Goal: Check status: Check status

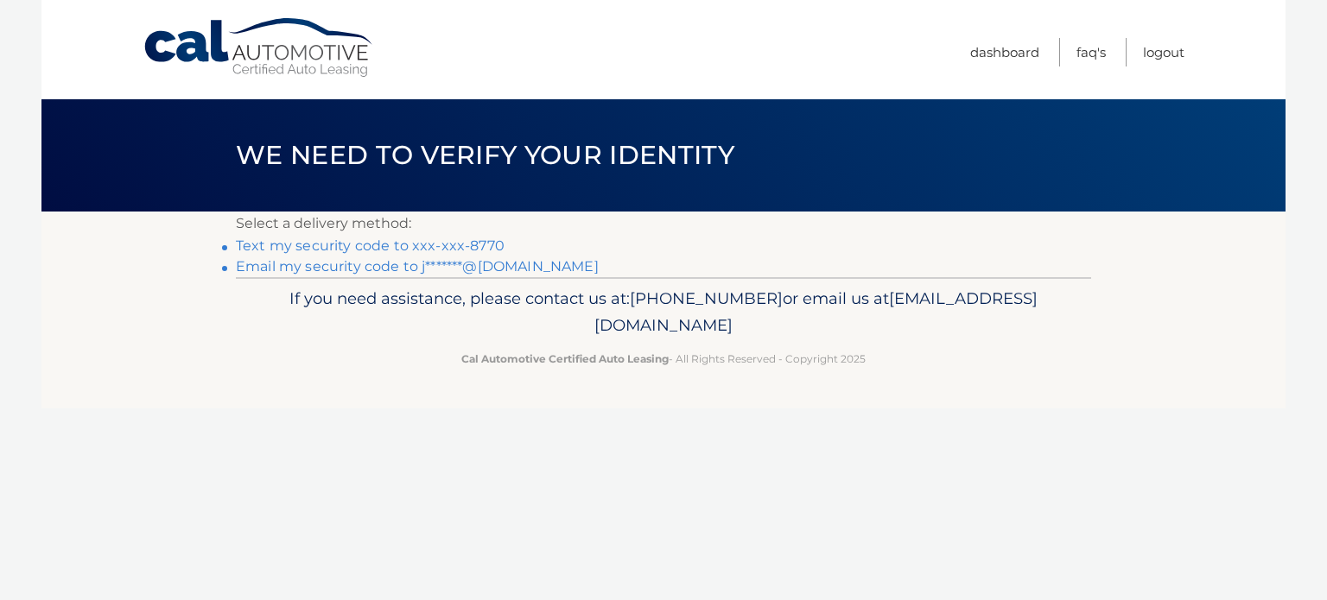
click at [432, 248] on link "Text my security code to xxx-xxx-8770" at bounding box center [370, 246] width 269 height 16
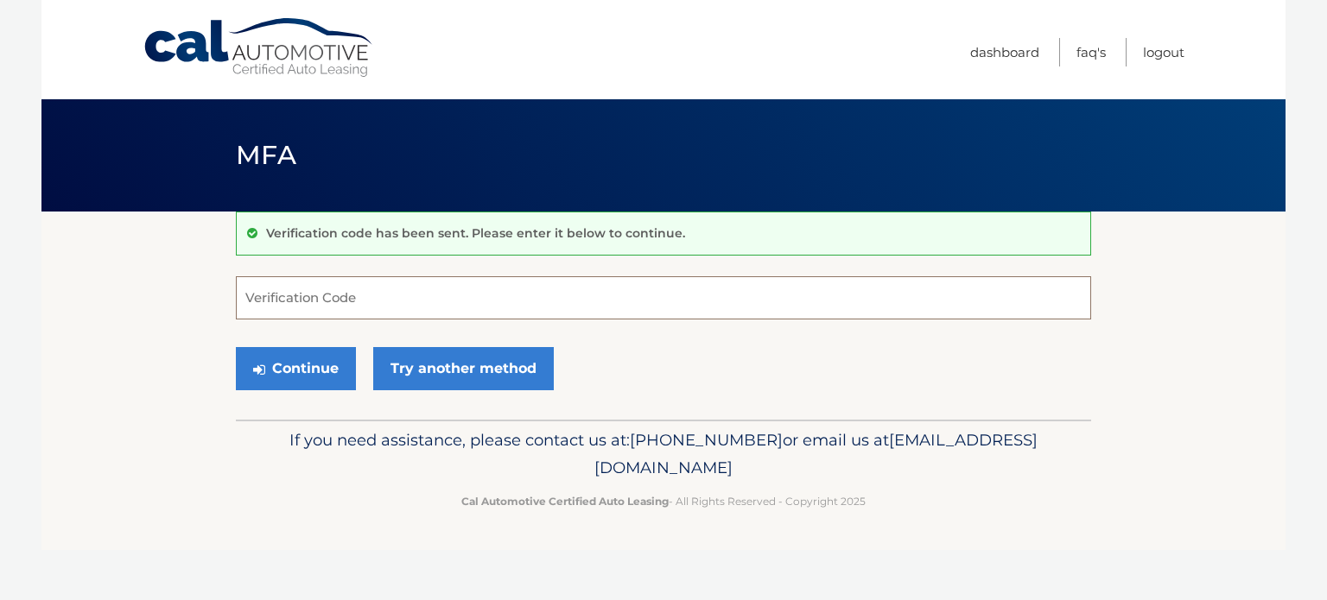
click at [419, 310] on input "Verification Code" at bounding box center [663, 297] width 855 height 43
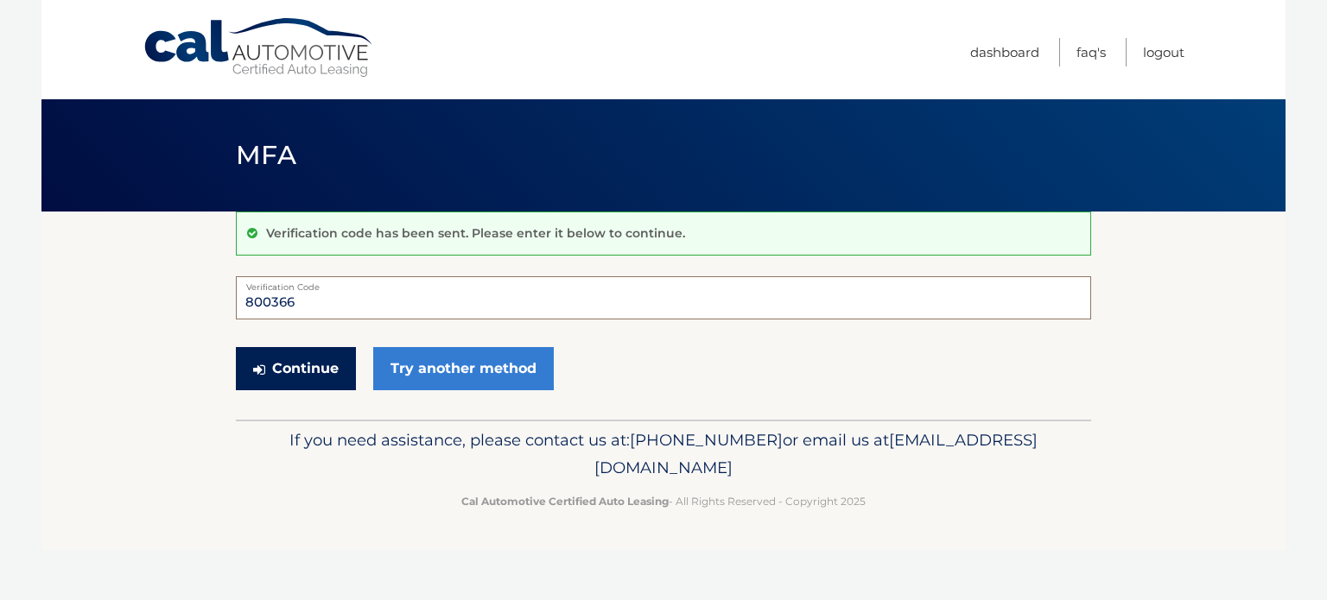
type input "800366"
click at [304, 373] on button "Continue" at bounding box center [296, 368] width 120 height 43
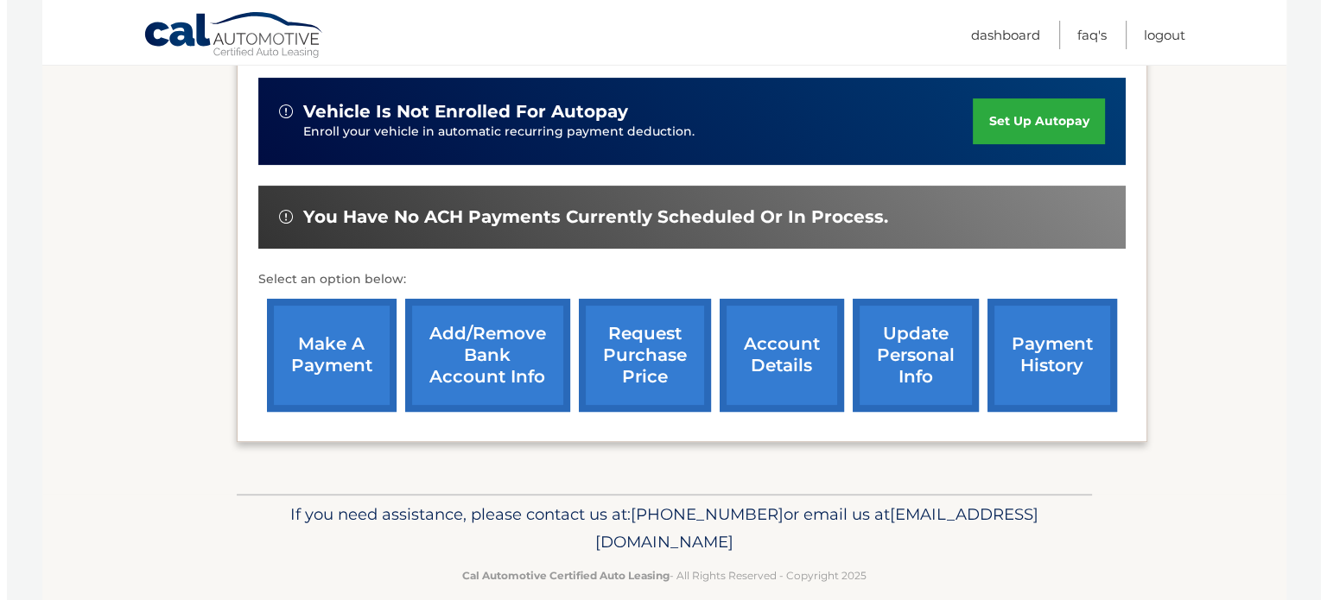
scroll to position [550, 0]
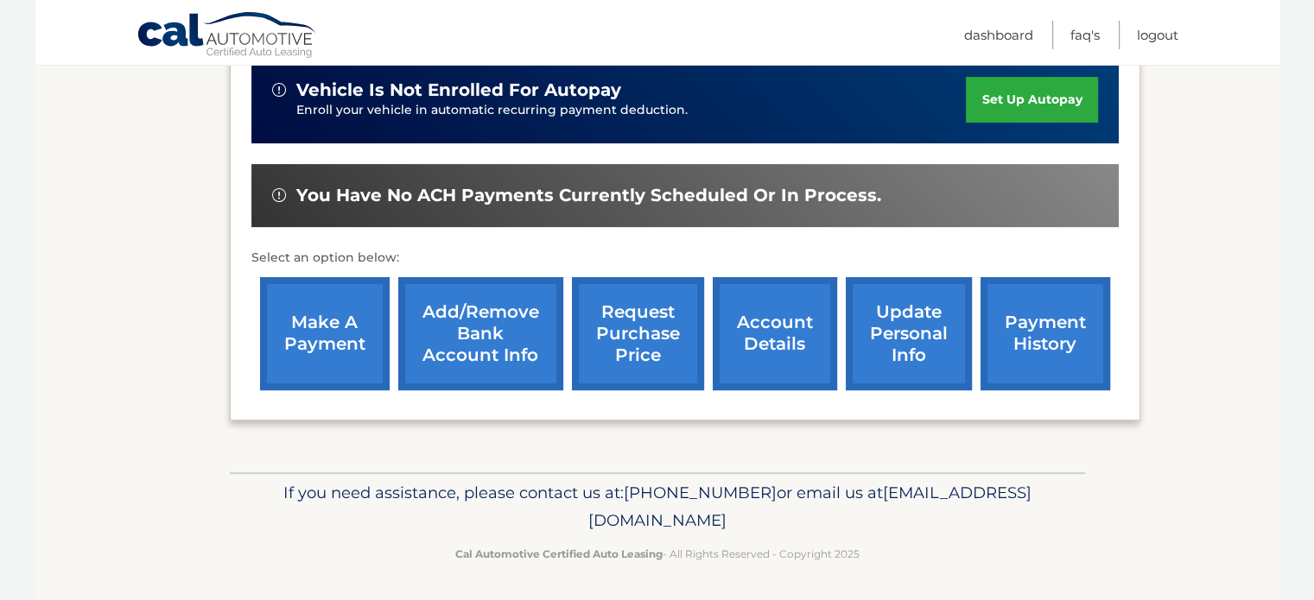
click at [624, 326] on link "request purchase price" at bounding box center [638, 333] width 132 height 113
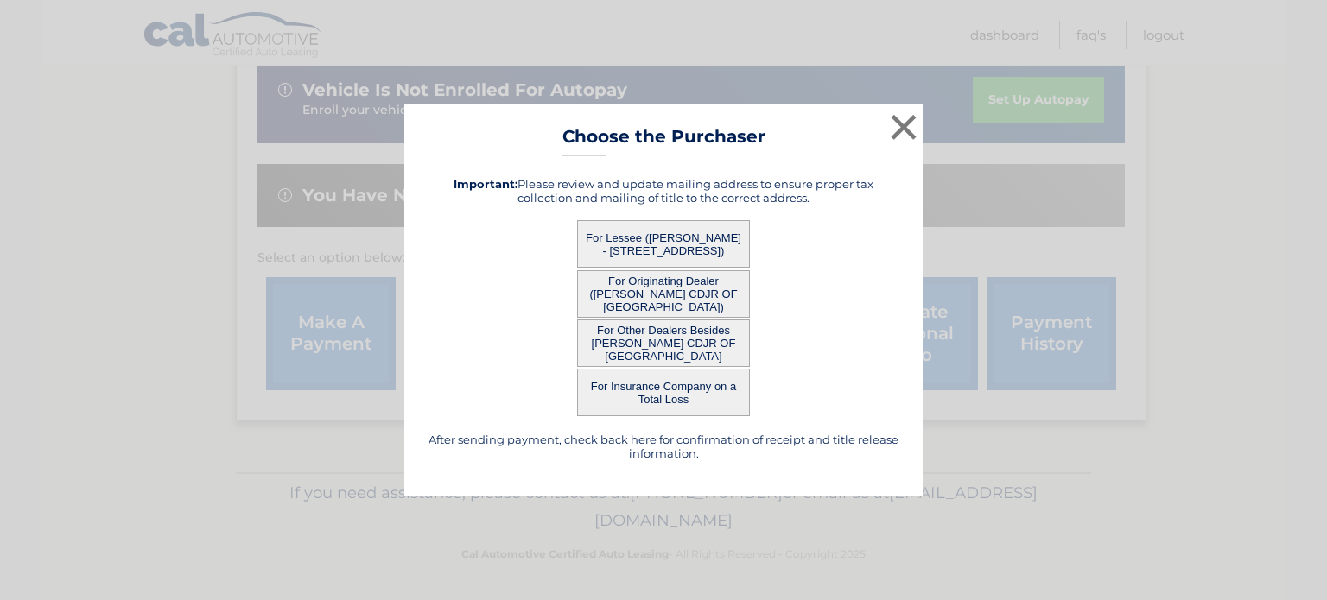
click at [632, 238] on button "For Lessee (JAMES TALBOTT - 72 Main St, , Westford, MA 01886)" at bounding box center [663, 244] width 173 height 48
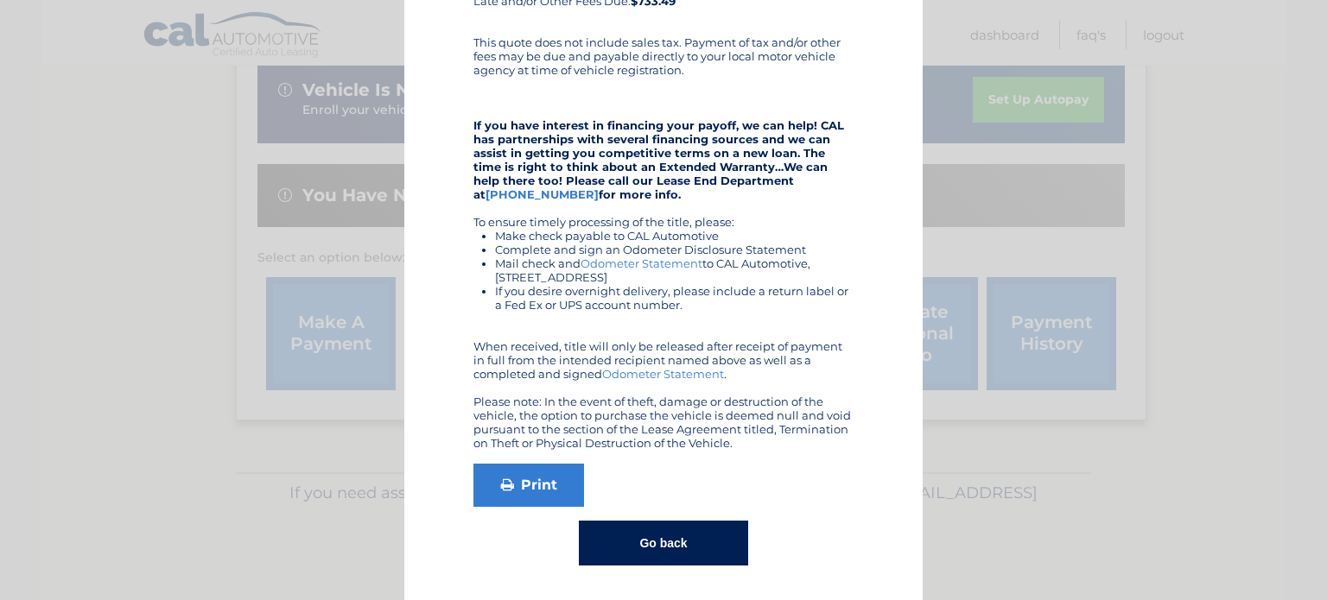
scroll to position [306, 0]
click at [657, 538] on button "Go back" at bounding box center [663, 542] width 168 height 45
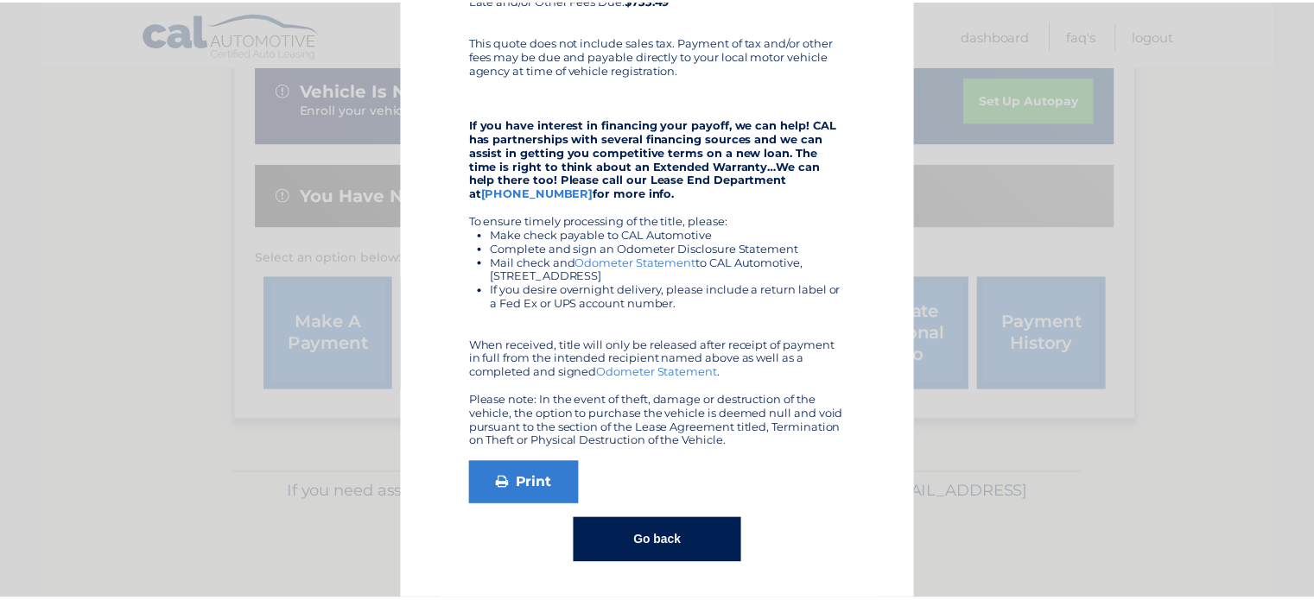
scroll to position [0, 0]
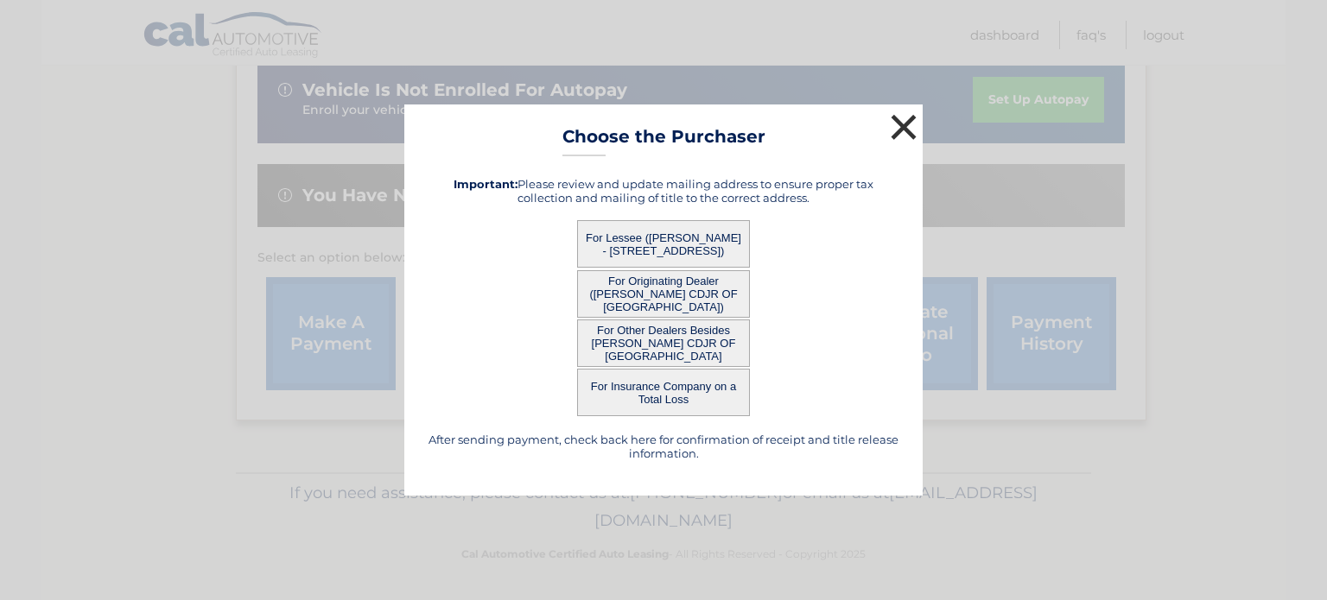
click at [907, 127] on button "×" at bounding box center [903, 127] width 35 height 35
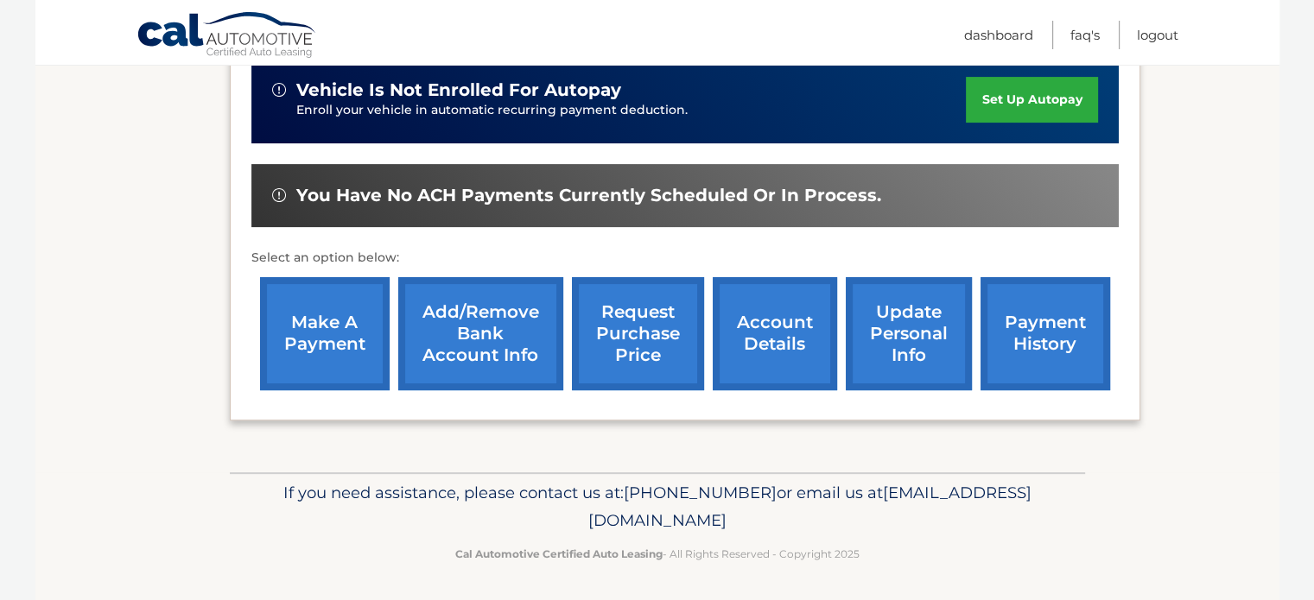
click at [761, 337] on link "account details" at bounding box center [775, 333] width 124 height 113
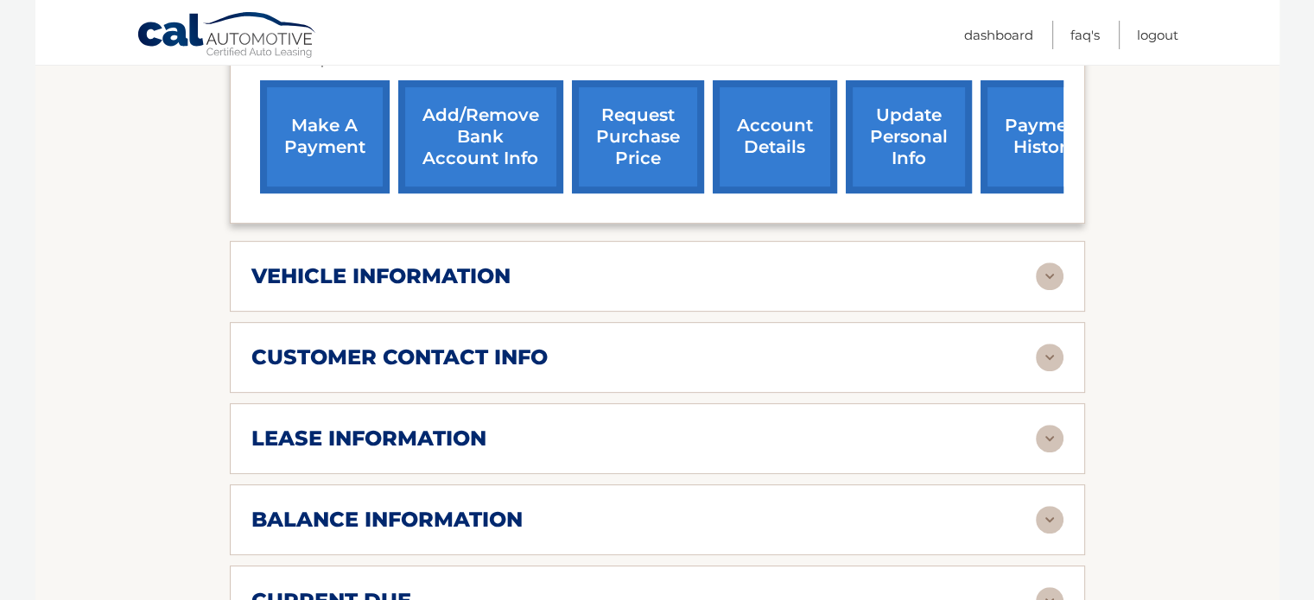
scroll to position [662, 0]
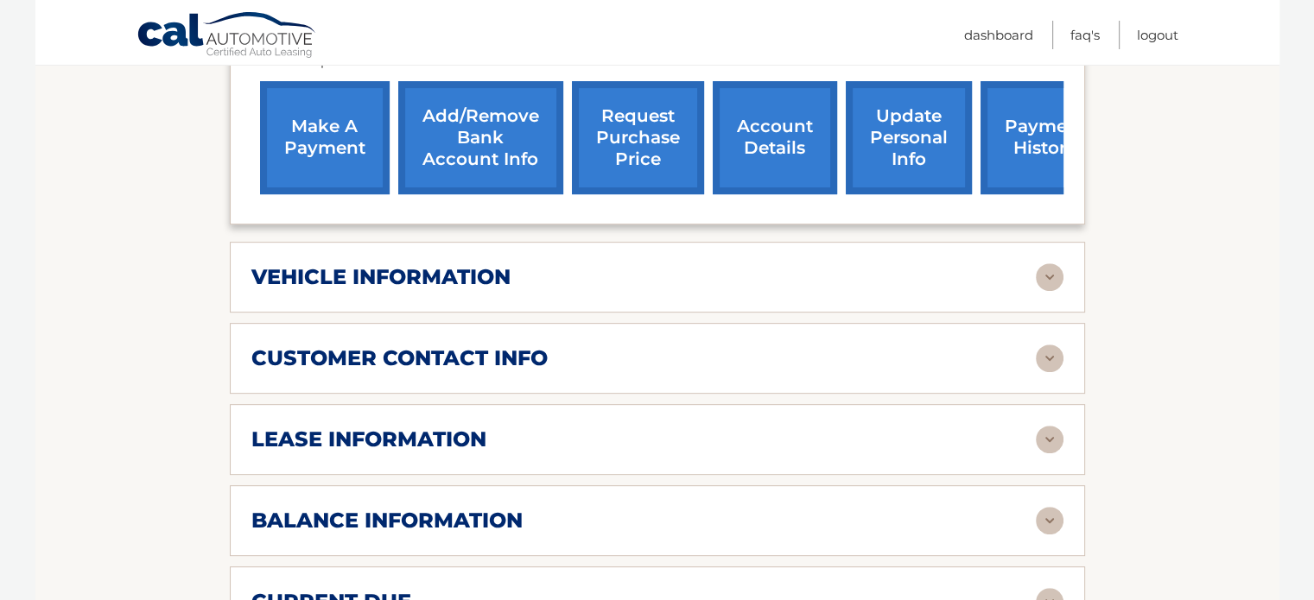
click at [1050, 276] on img at bounding box center [1050, 277] width 28 height 28
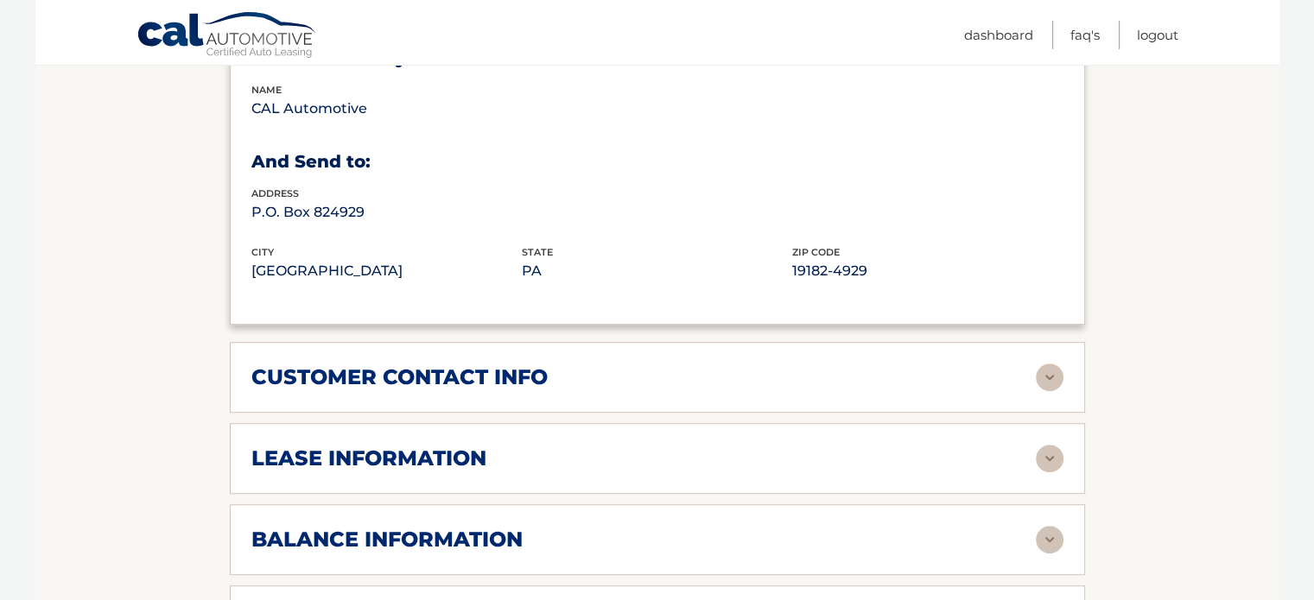
scroll to position [1092, 0]
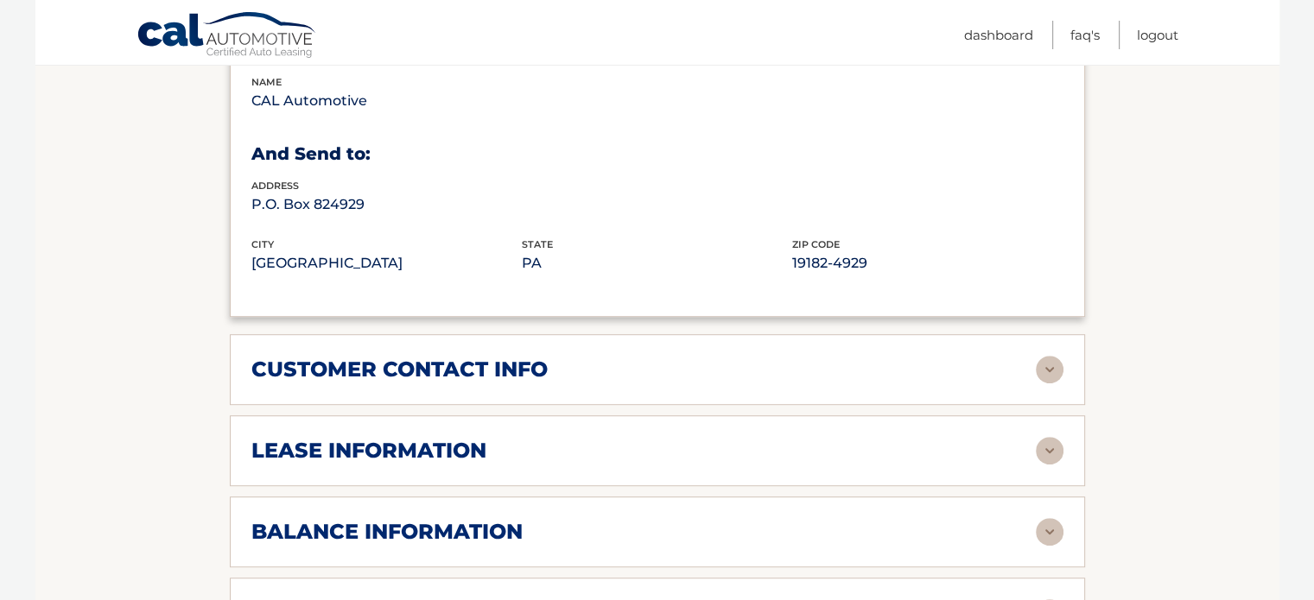
click at [1055, 445] on img at bounding box center [1050, 451] width 28 height 28
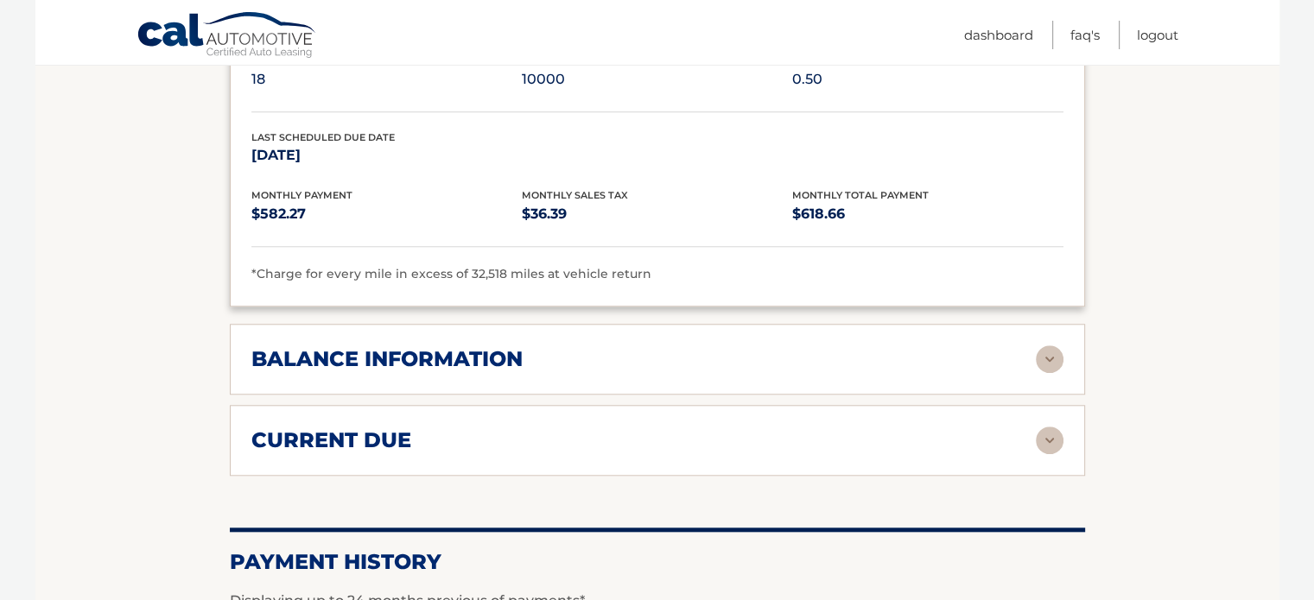
scroll to position [1589, 0]
click at [1040, 347] on img at bounding box center [1050, 359] width 28 height 28
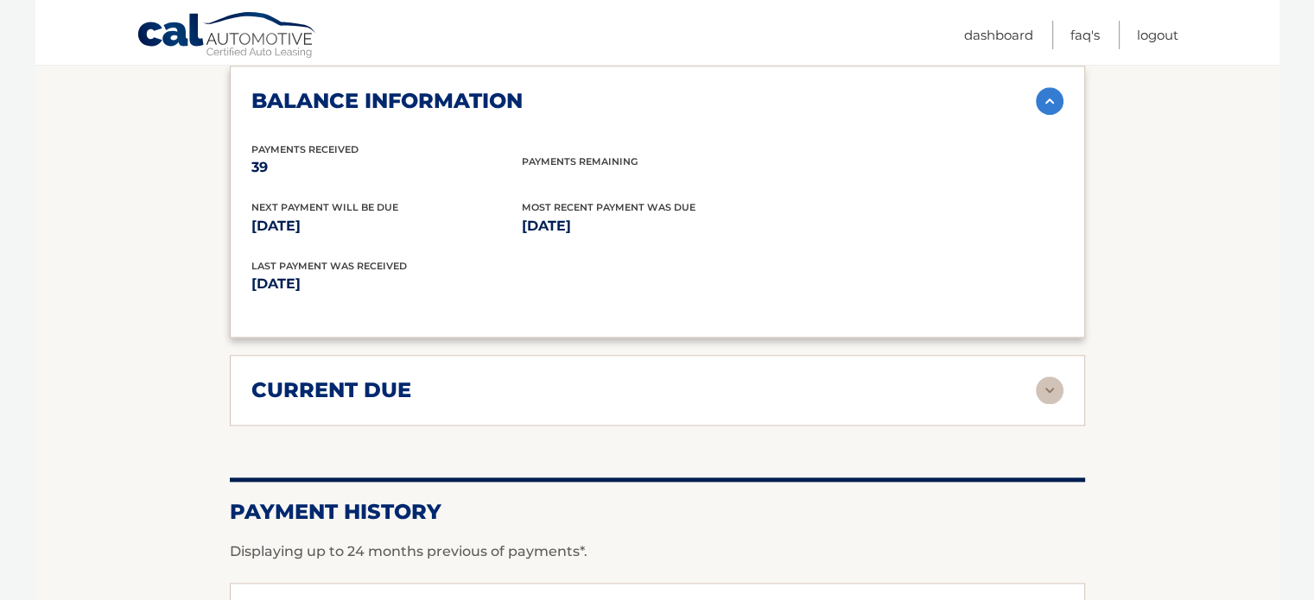
scroll to position [1855, 0]
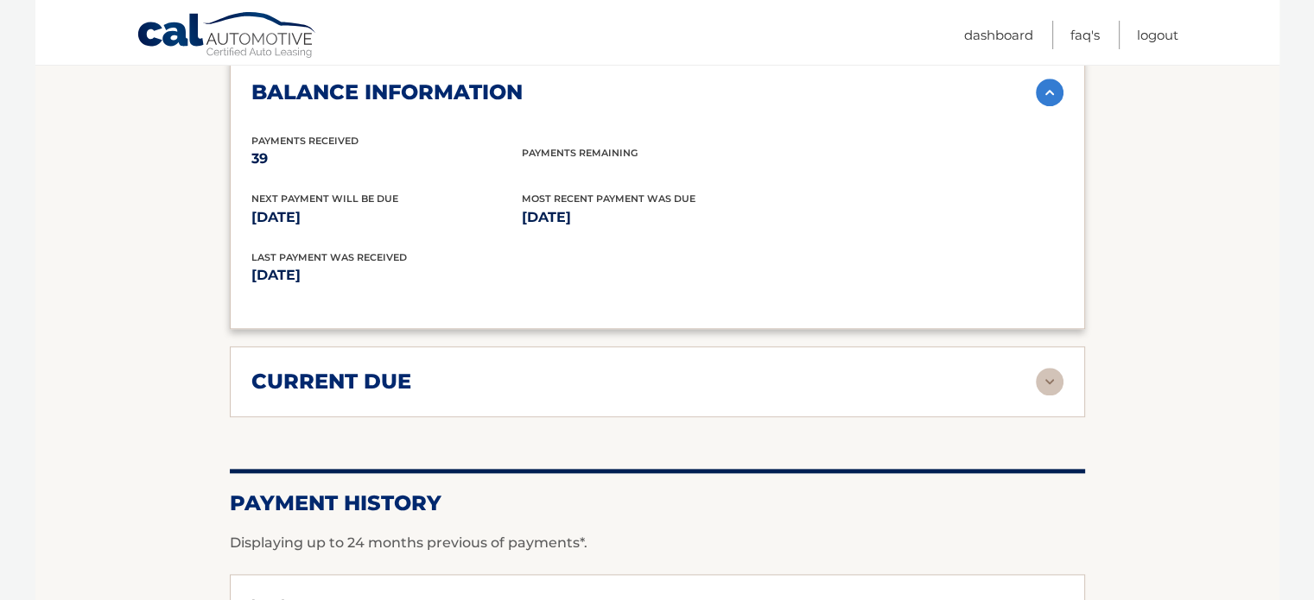
click at [1044, 372] on img at bounding box center [1050, 382] width 28 height 28
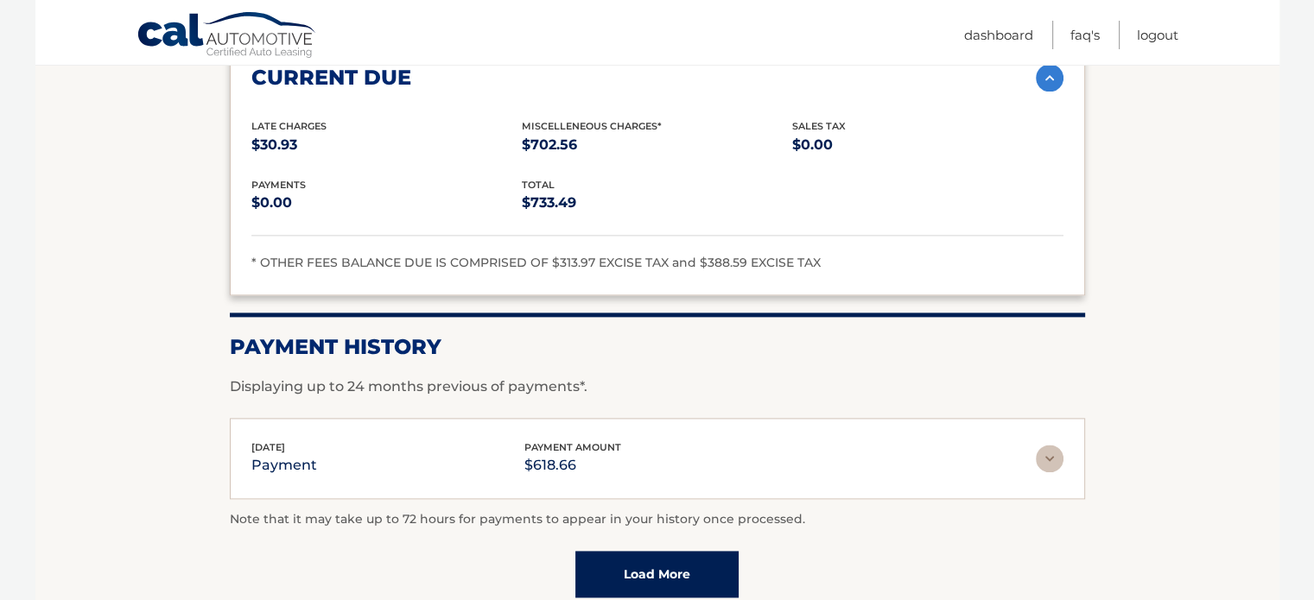
scroll to position [2159, 0]
click at [1044, 445] on img at bounding box center [1050, 459] width 28 height 28
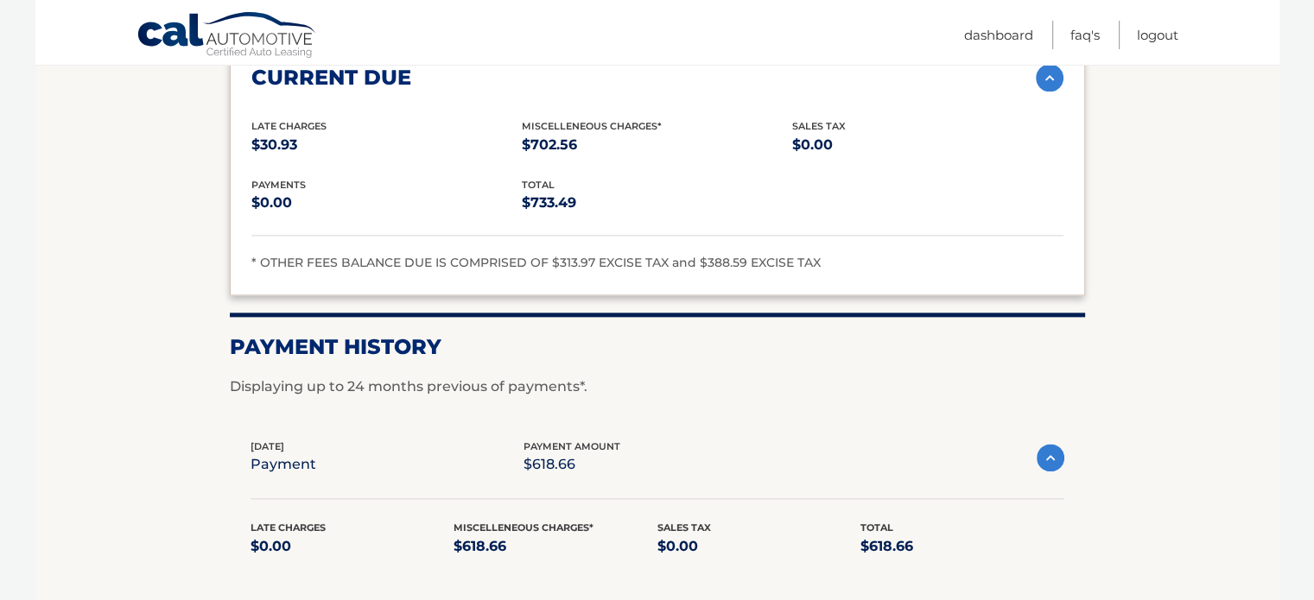
scroll to position [2298, 0]
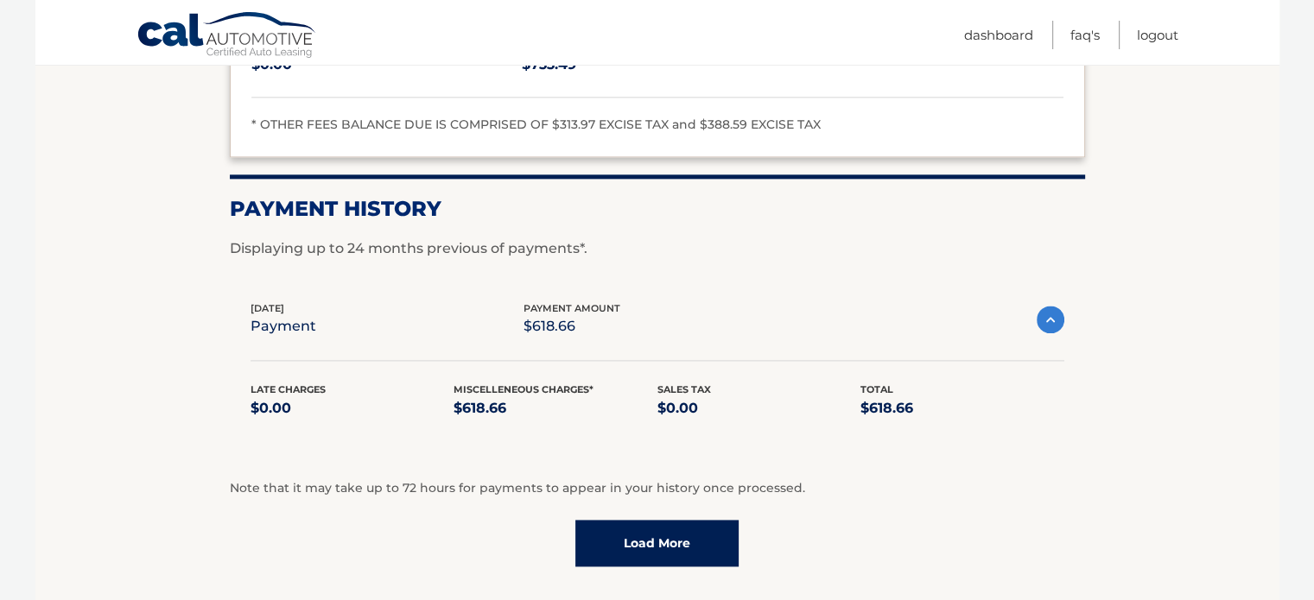
click at [645, 547] on link "Load More" at bounding box center [656, 543] width 163 height 47
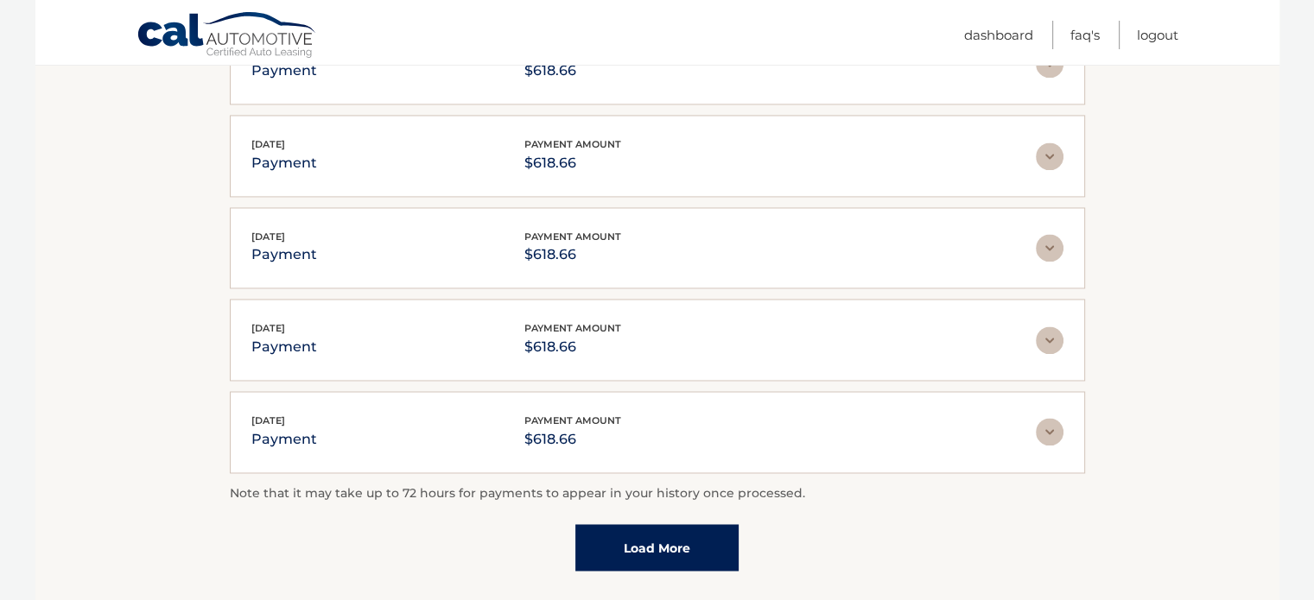
scroll to position [2760, 0]
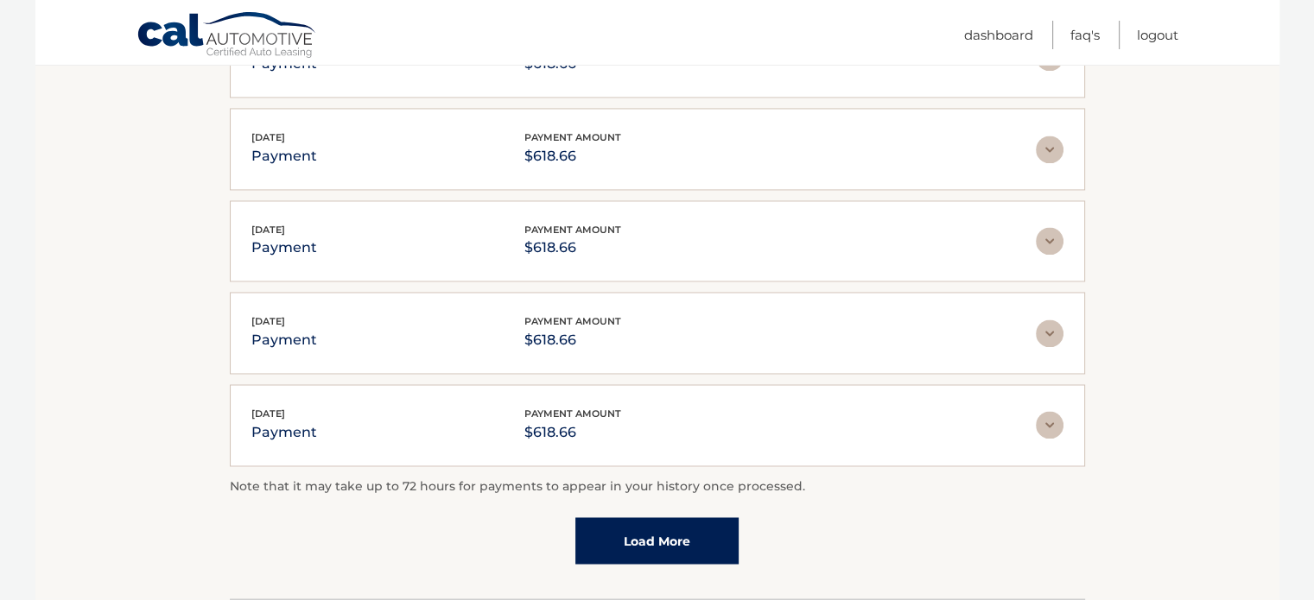
click at [670, 521] on link "Load More" at bounding box center [656, 540] width 163 height 47
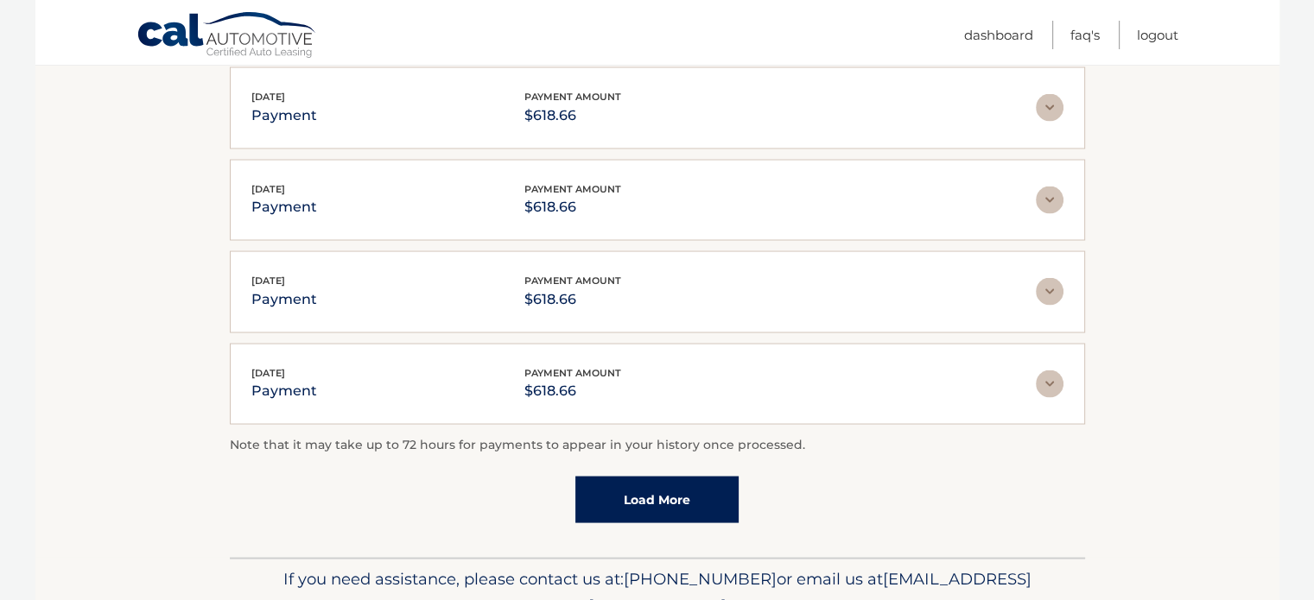
scroll to position [3261, 0]
click at [677, 479] on link "Load More" at bounding box center [656, 500] width 163 height 47
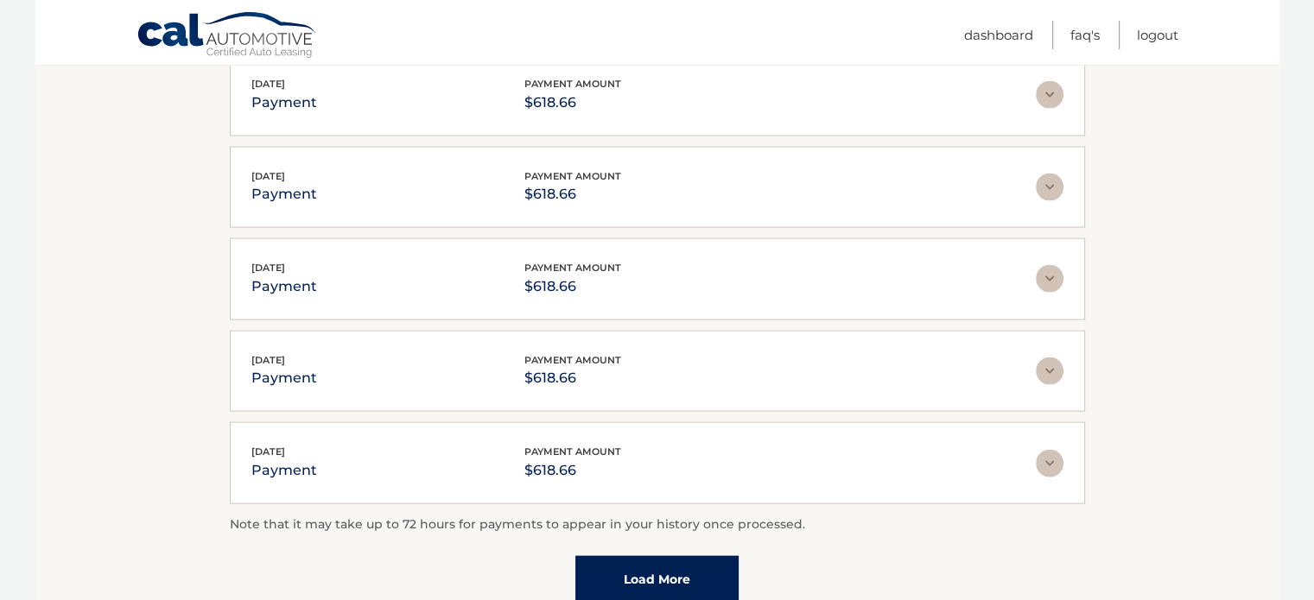
scroll to position [3642, 0]
click at [679, 556] on link "Load More" at bounding box center [656, 579] width 163 height 47
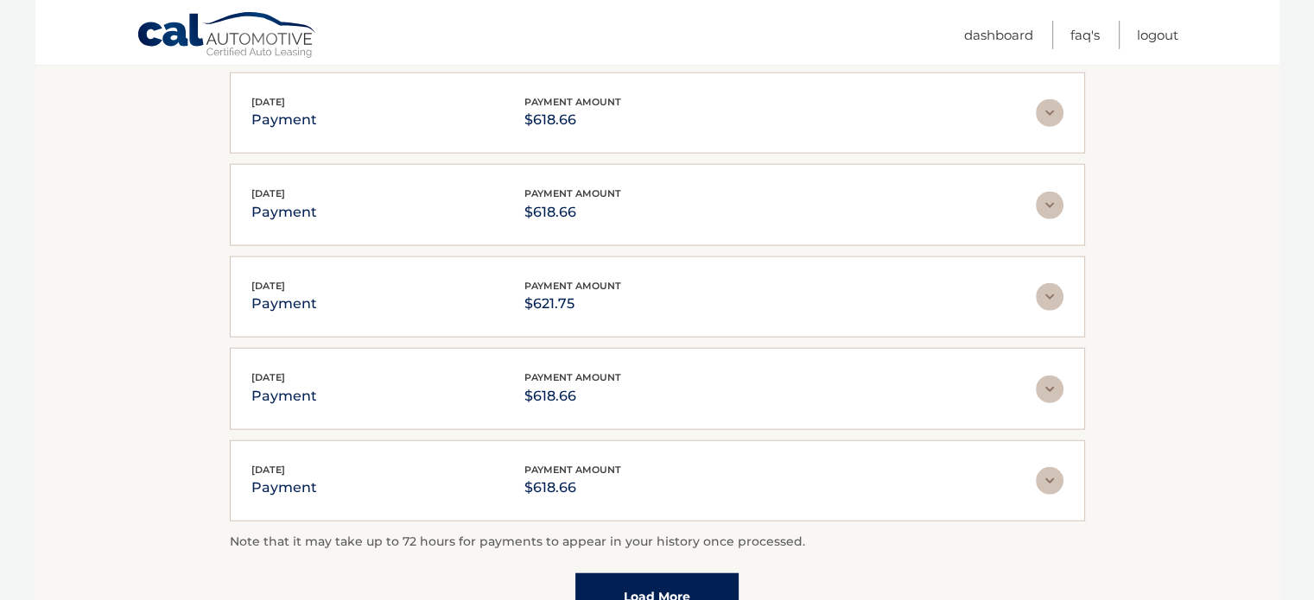
scroll to position [4092, 0]
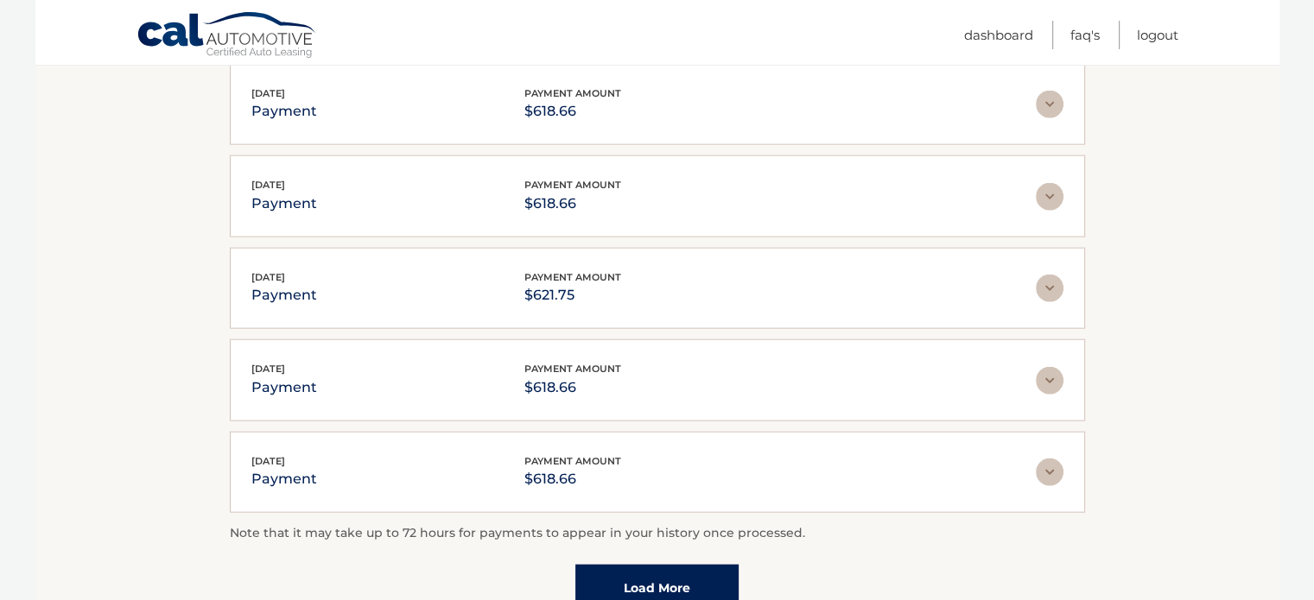
click at [659, 569] on link "Load More" at bounding box center [656, 588] width 163 height 47
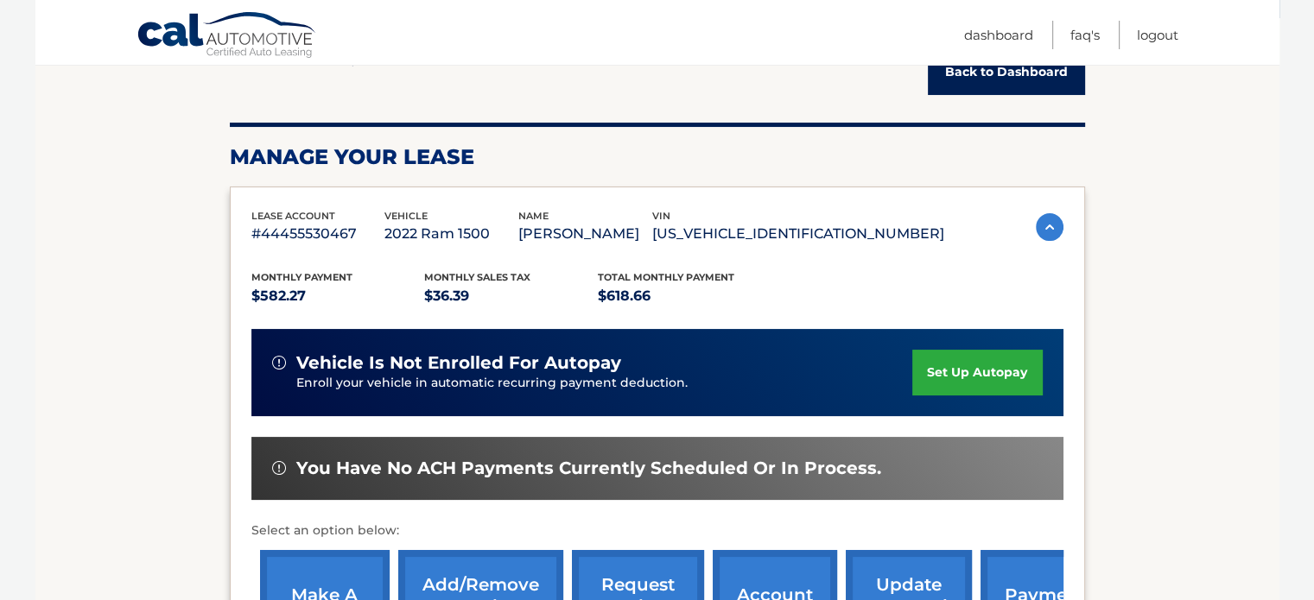
scroll to position [0, 0]
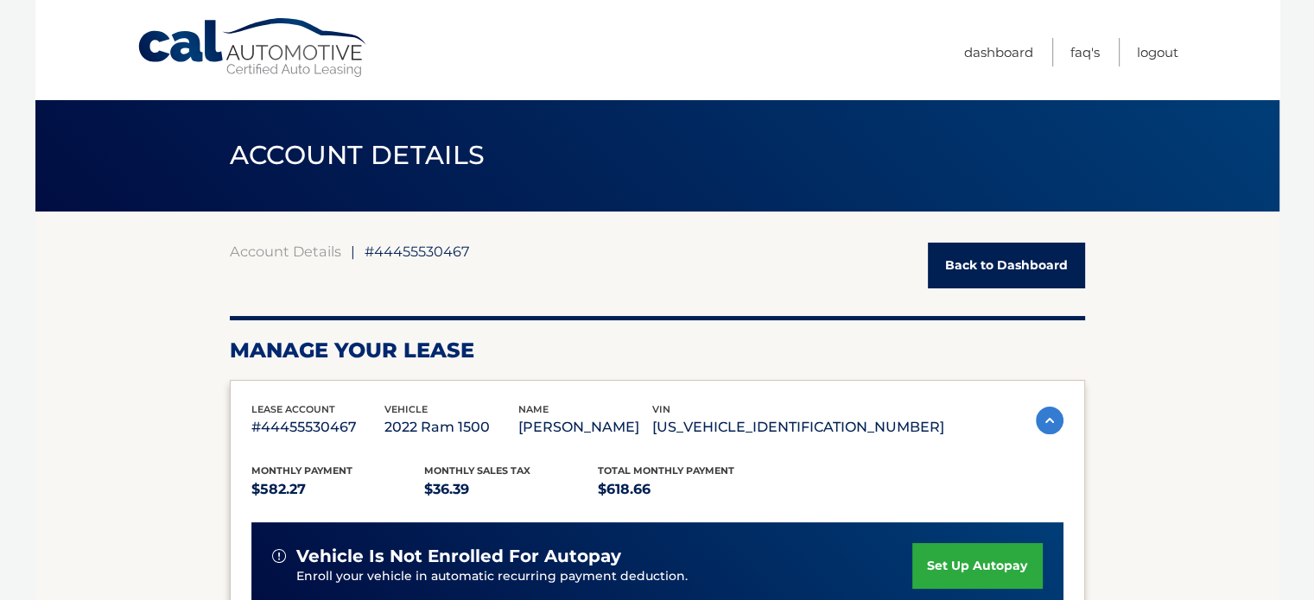
click at [529, 286] on div "Account Details | #44455530467 Back to Dashboard" at bounding box center [657, 266] width 855 height 46
click at [972, 43] on link "Dashboard" at bounding box center [998, 52] width 69 height 29
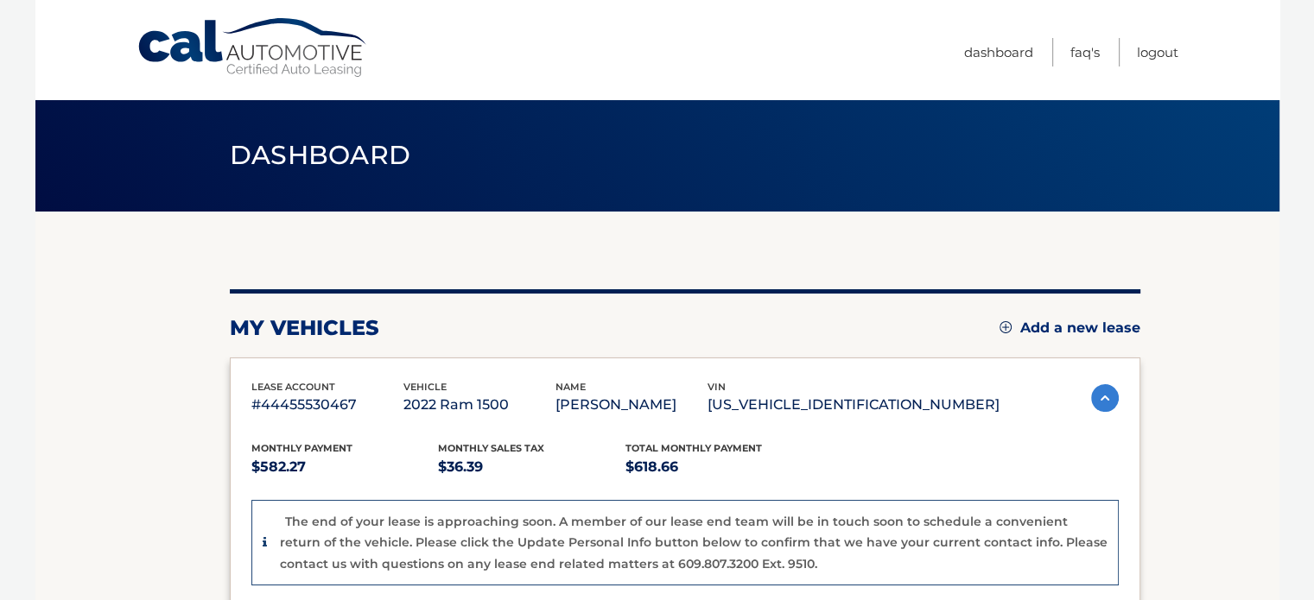
click at [808, 208] on header "Dashboard" at bounding box center [657, 155] width 855 height 112
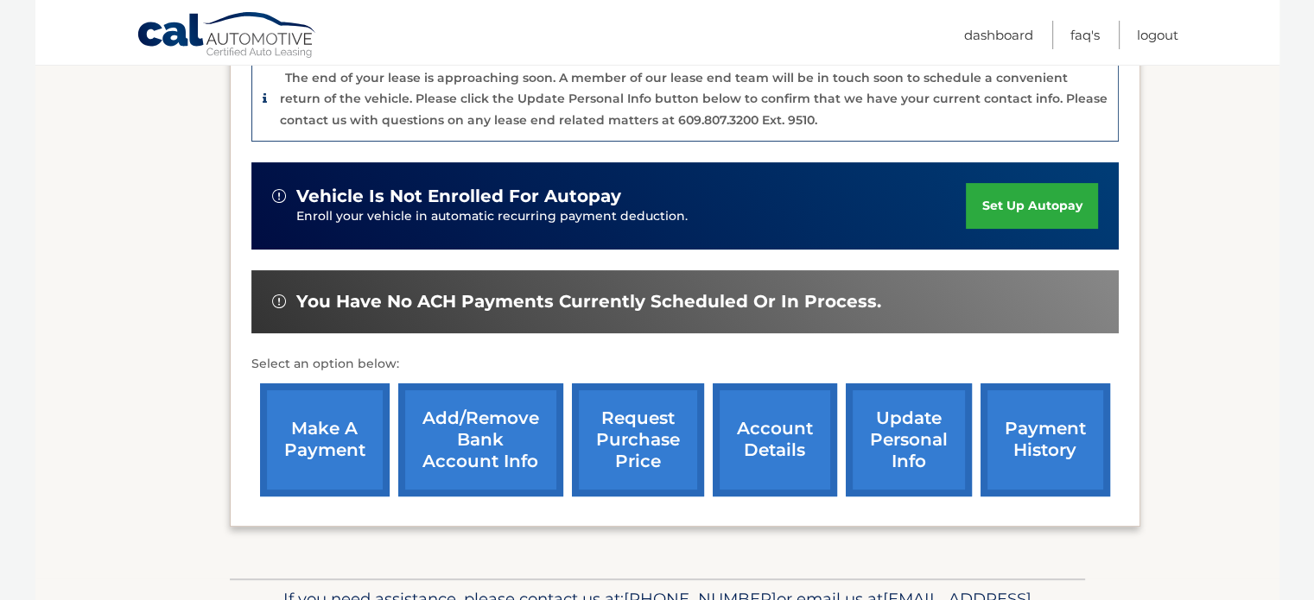
scroll to position [550, 0]
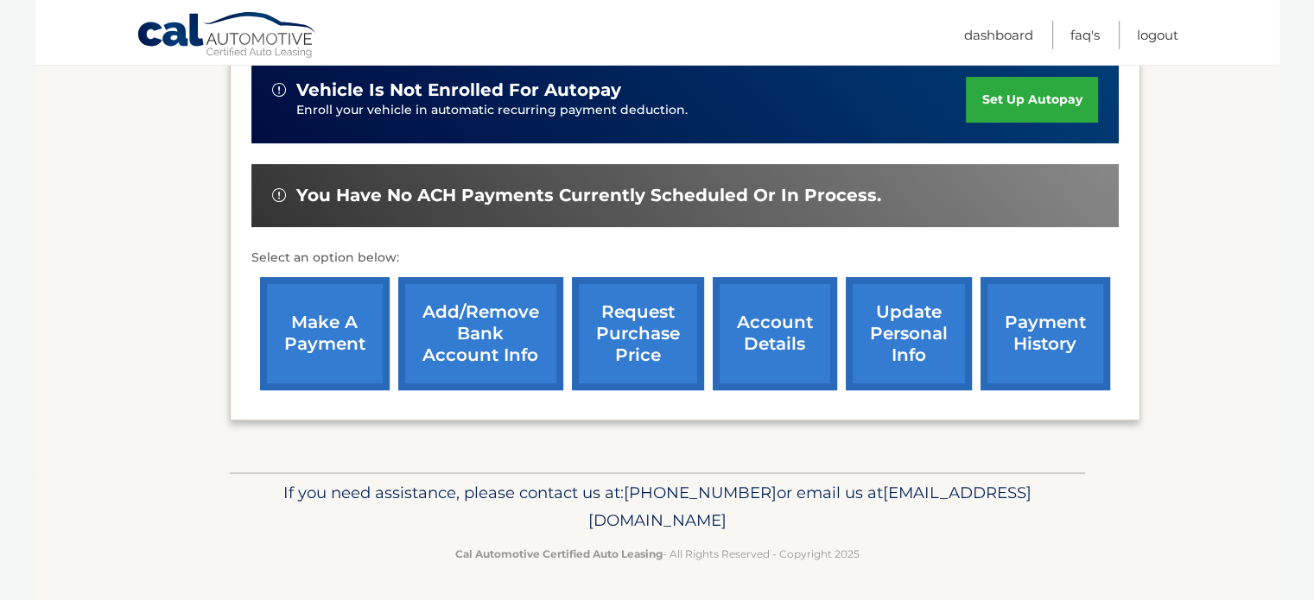
click at [808, 441] on div "You are registered for this site, but you haven't enrolled in online payments. …" at bounding box center [685, 66] width 910 height 811
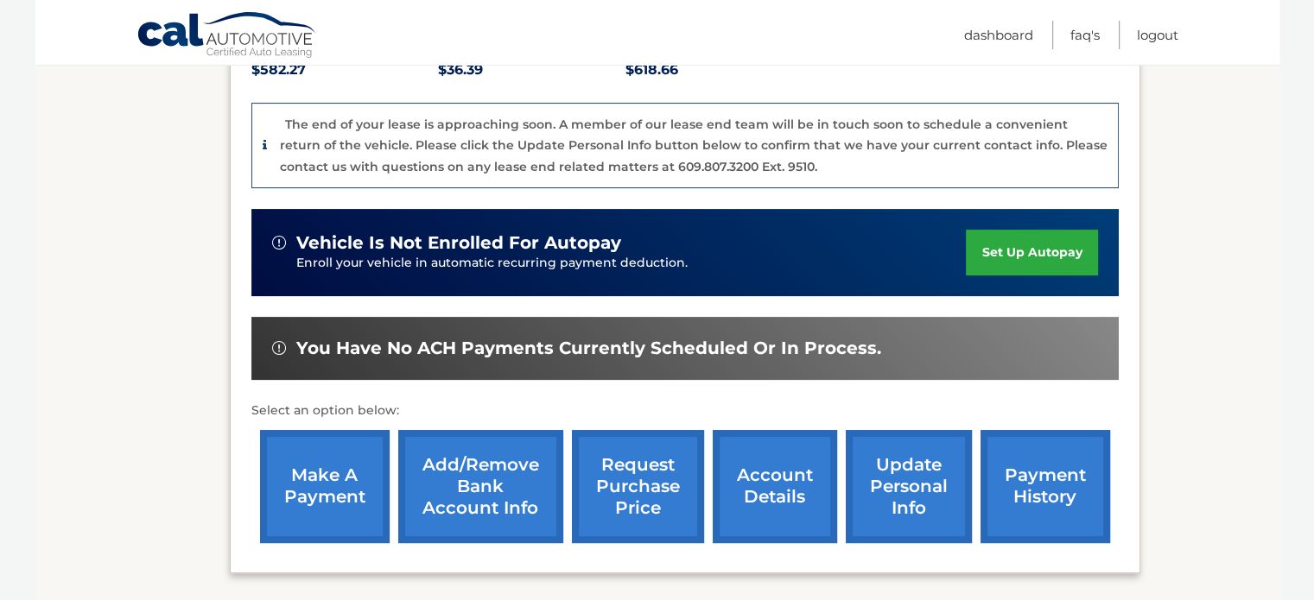
scroll to position [408, 0]
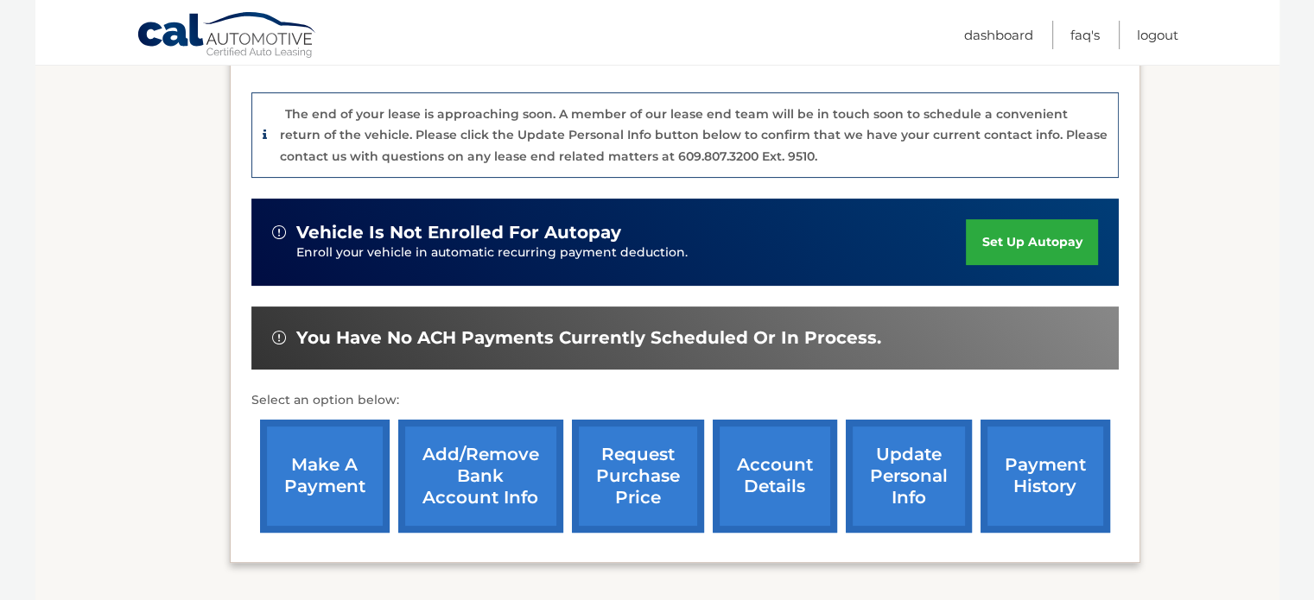
click at [777, 477] on link "account details" at bounding box center [775, 476] width 124 height 113
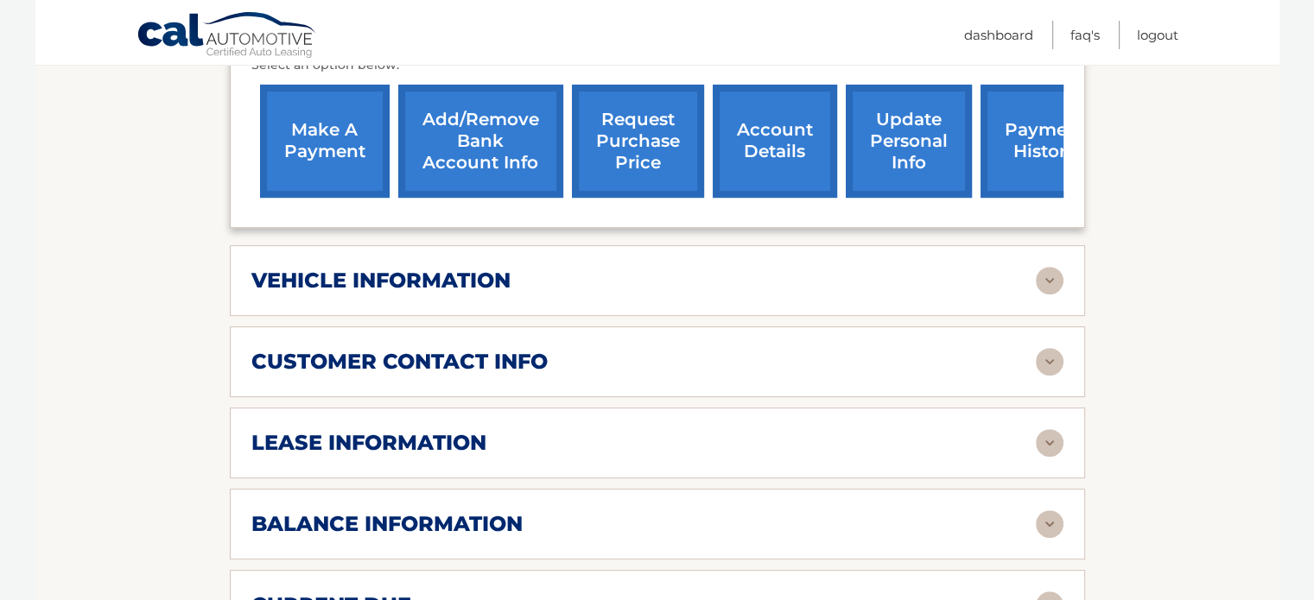
scroll to position [722, 0]
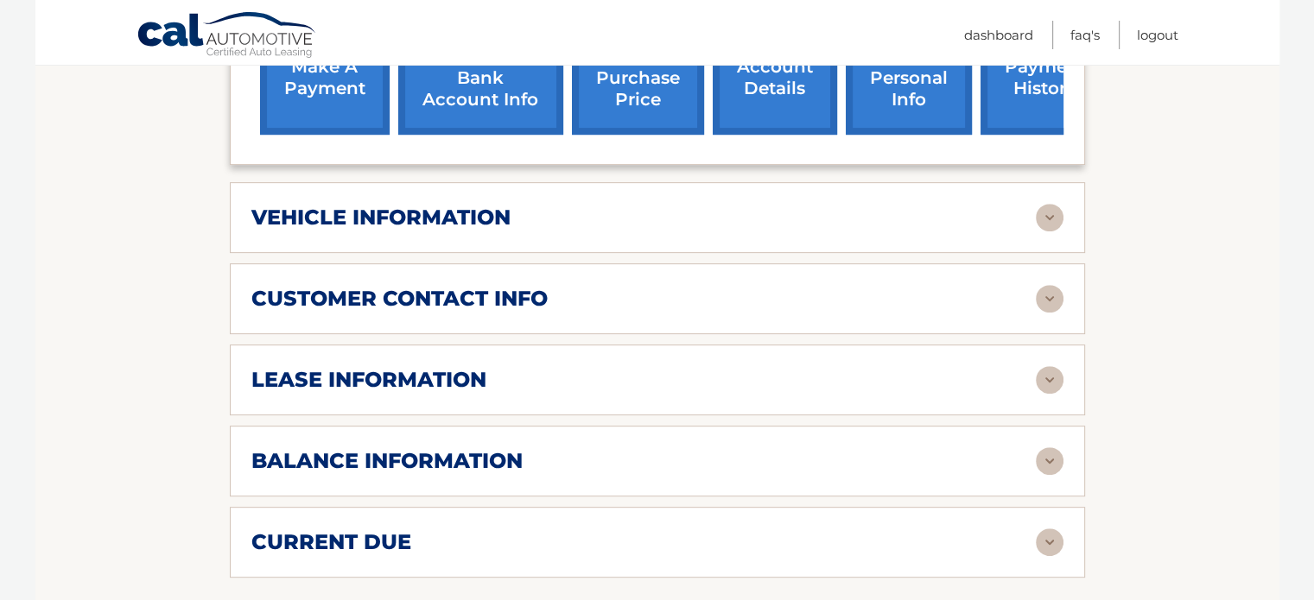
click at [1048, 533] on img at bounding box center [1050, 543] width 28 height 28
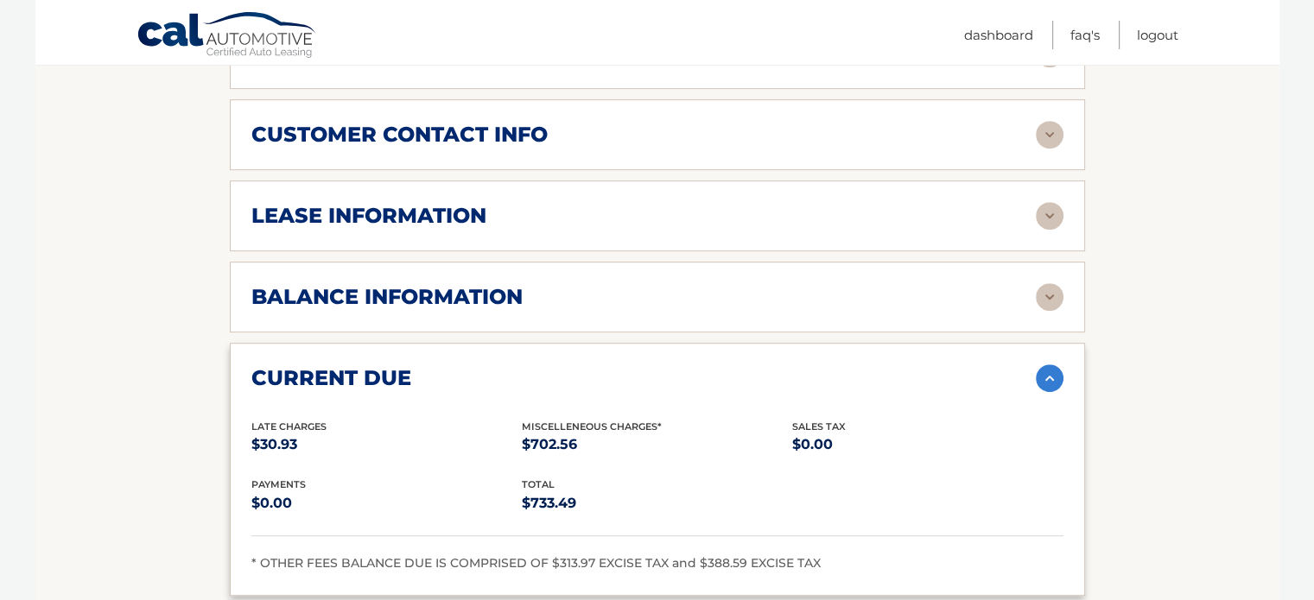
scroll to position [1005, 0]
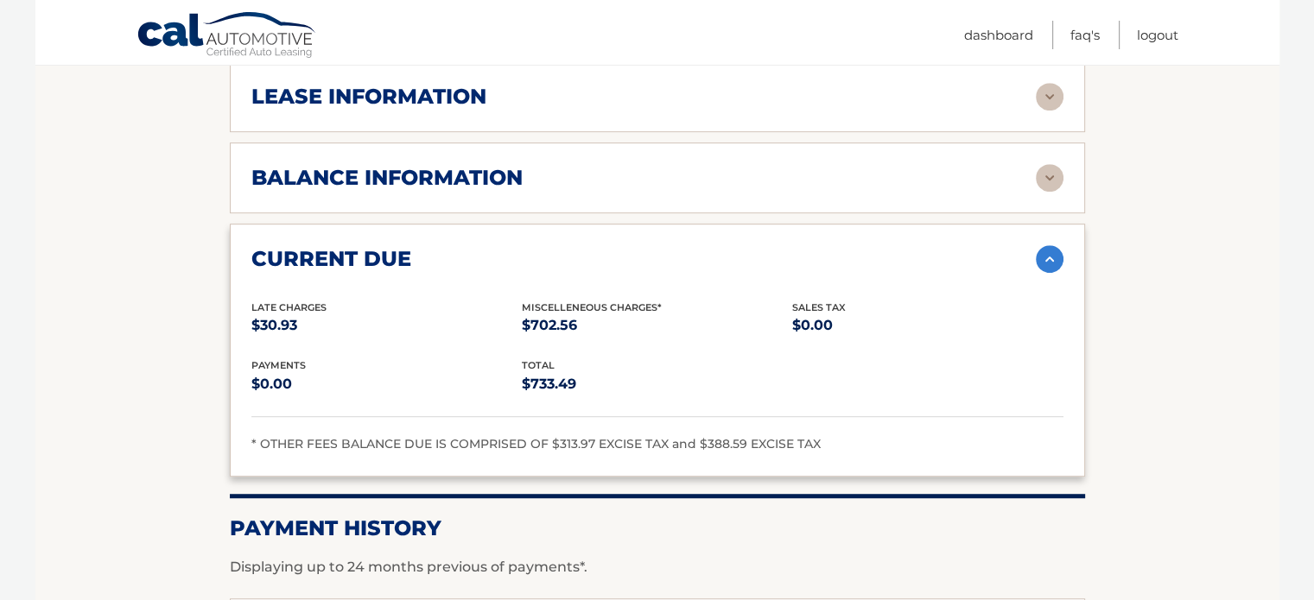
click at [1047, 176] on img at bounding box center [1050, 178] width 28 height 28
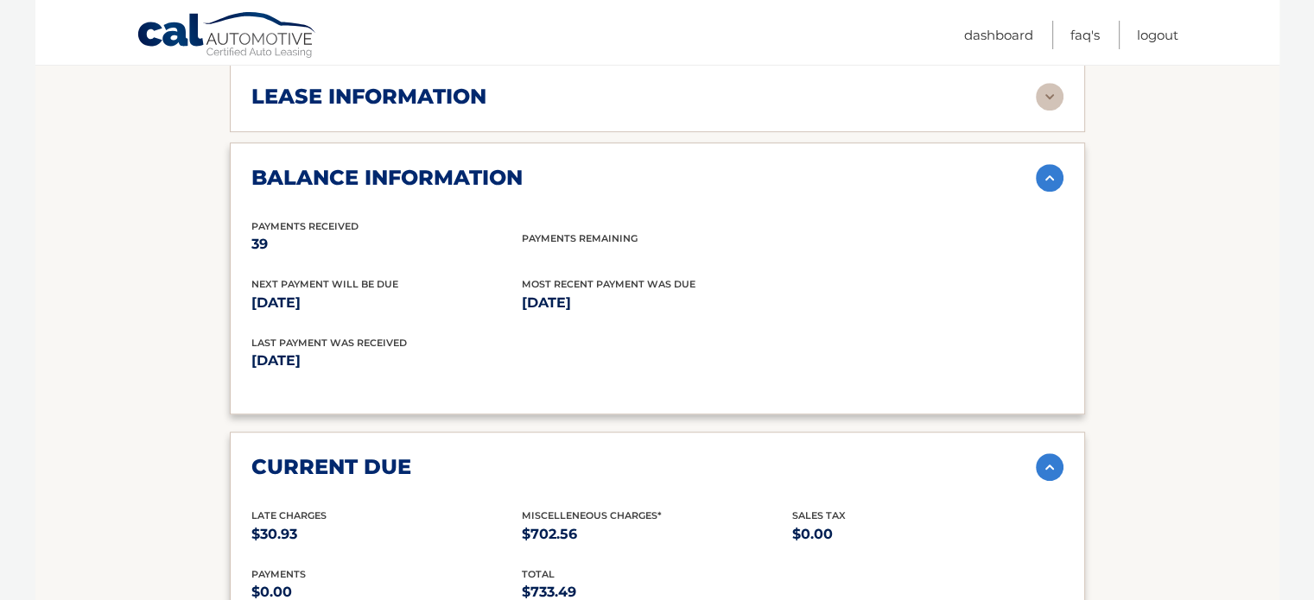
click at [1047, 176] on img at bounding box center [1050, 178] width 28 height 28
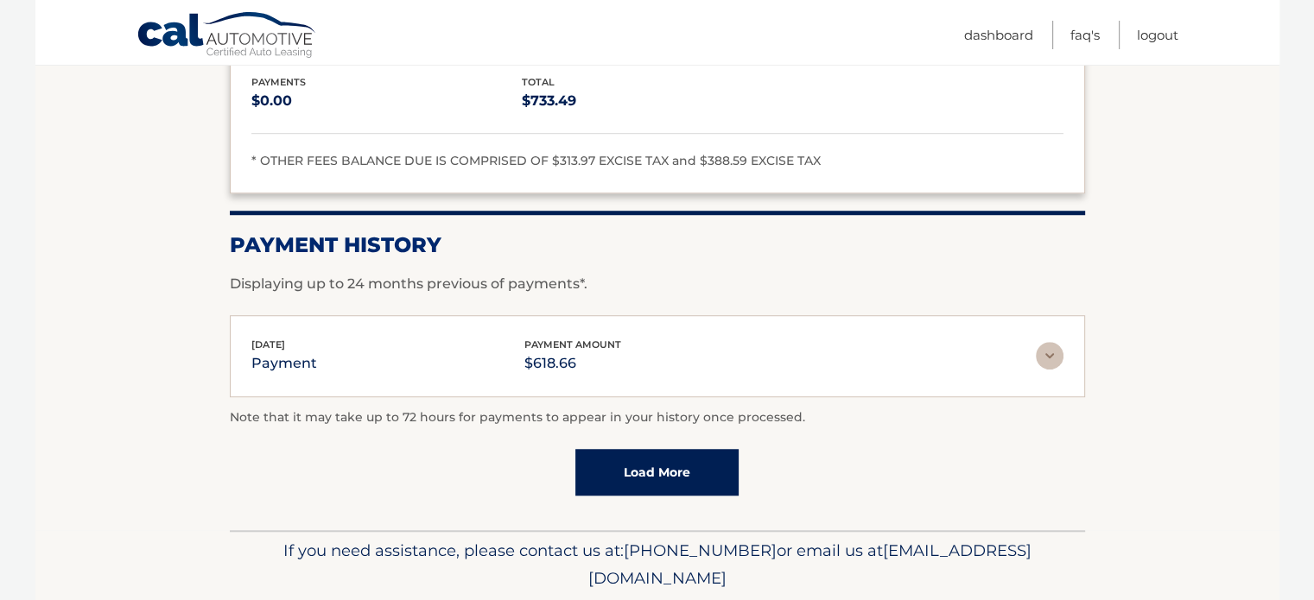
scroll to position [1290, 0]
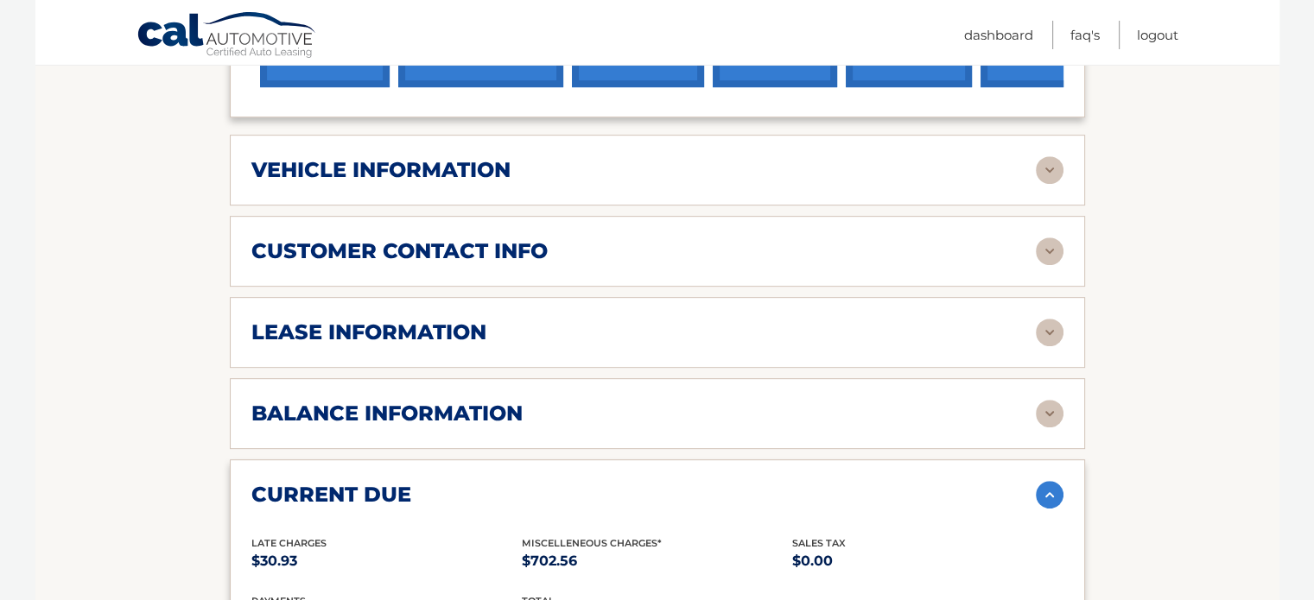
scroll to position [774, 0]
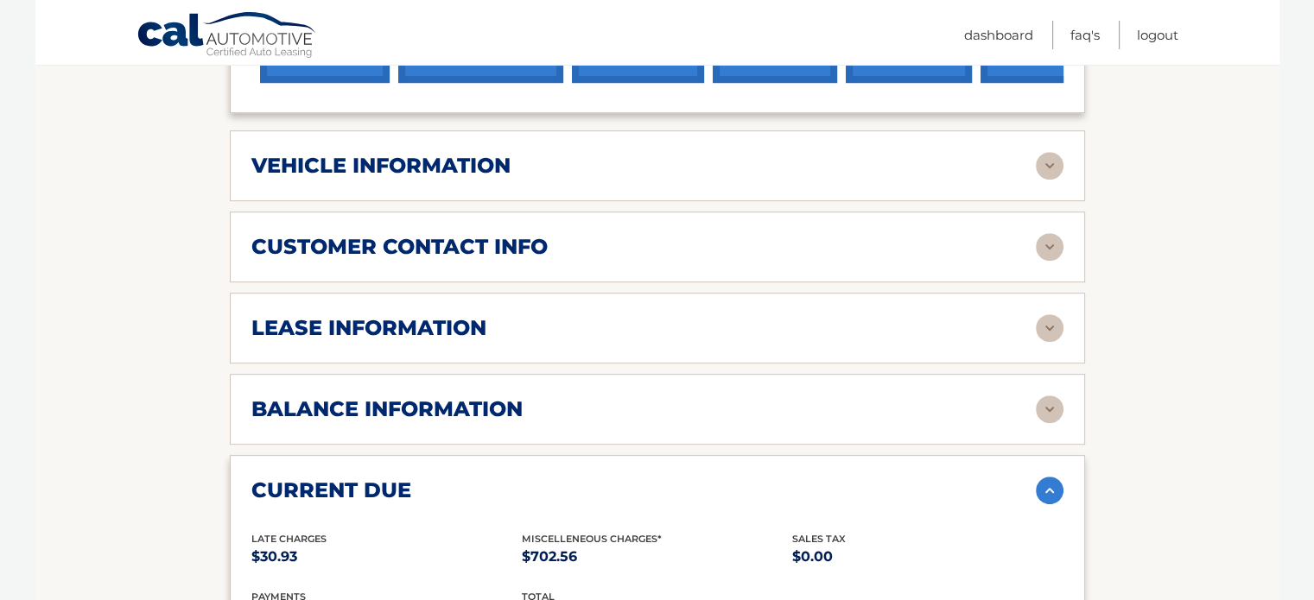
click at [185, 358] on section "Account Details | #44455530467 Back to Dashboard Manage Your Lease lease accoun…" at bounding box center [657, 241] width 1244 height 1607
click at [184, 358] on section "Account Details | #44455530467 Back to Dashboard Manage Your Lease lease accoun…" at bounding box center [657, 241] width 1244 height 1607
click at [187, 261] on section "Account Details | #44455530467 Back to Dashboard Manage Your Lease lease accoun…" at bounding box center [657, 241] width 1244 height 1607
